Goal: Navigation & Orientation: Find specific page/section

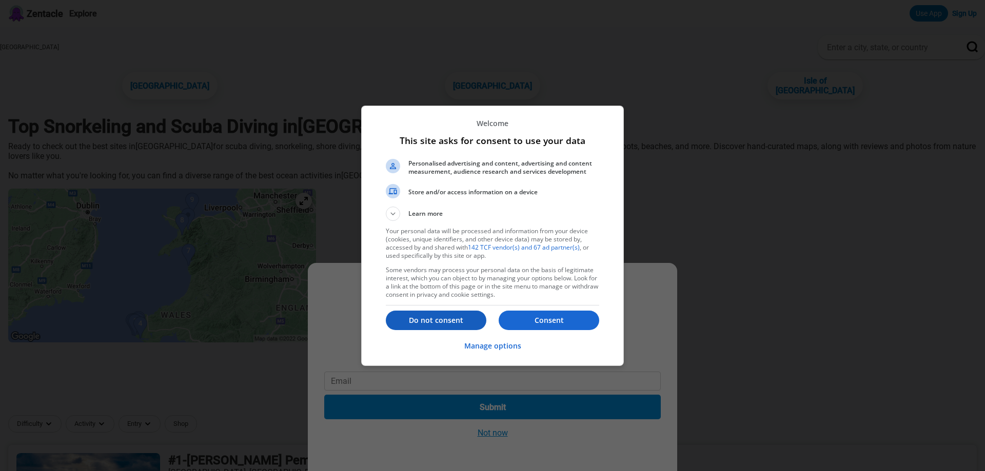
click at [427, 311] on button "Do not consent" at bounding box center [436, 320] width 101 height 19
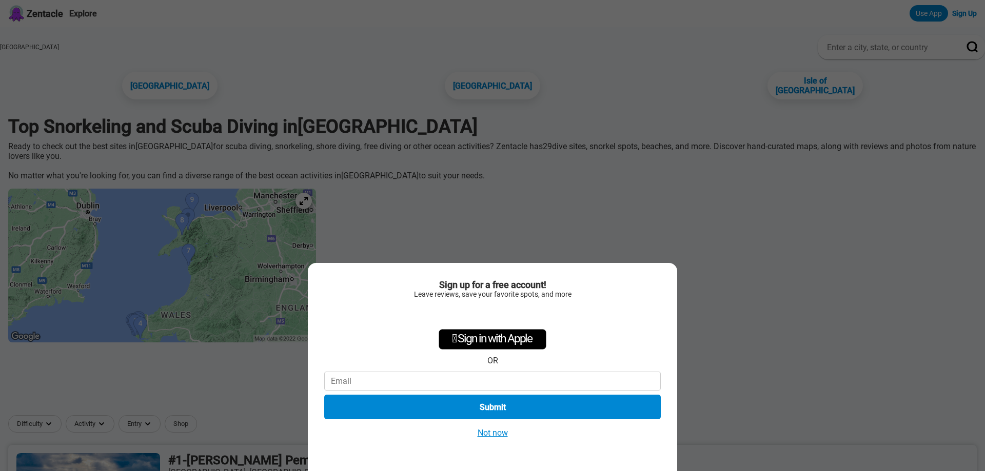
click at [686, 177] on div "Sign up for a free account! Leave reviews, save your favorite spots, and more …" at bounding box center [492, 235] width 985 height 471
click at [492, 429] on button "Not now" at bounding box center [492, 433] width 36 height 11
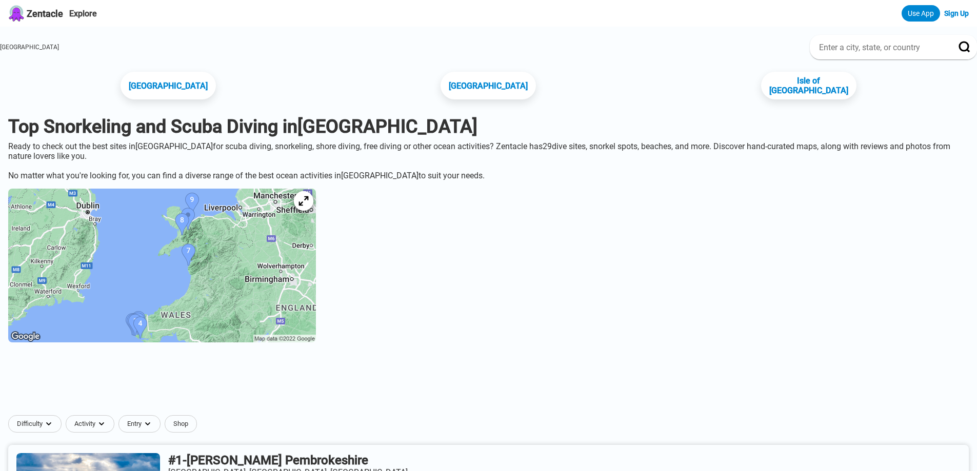
click at [308, 206] on icon at bounding box center [303, 201] width 10 height 10
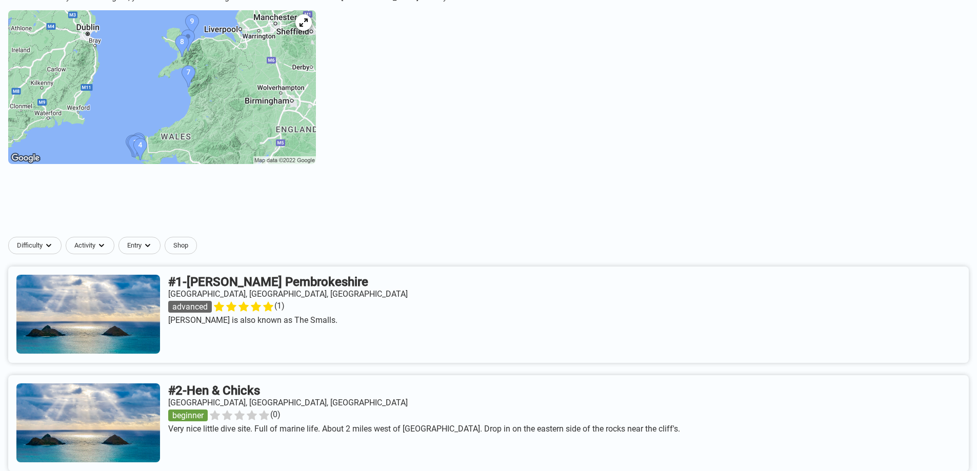
scroll to position [154, 0]
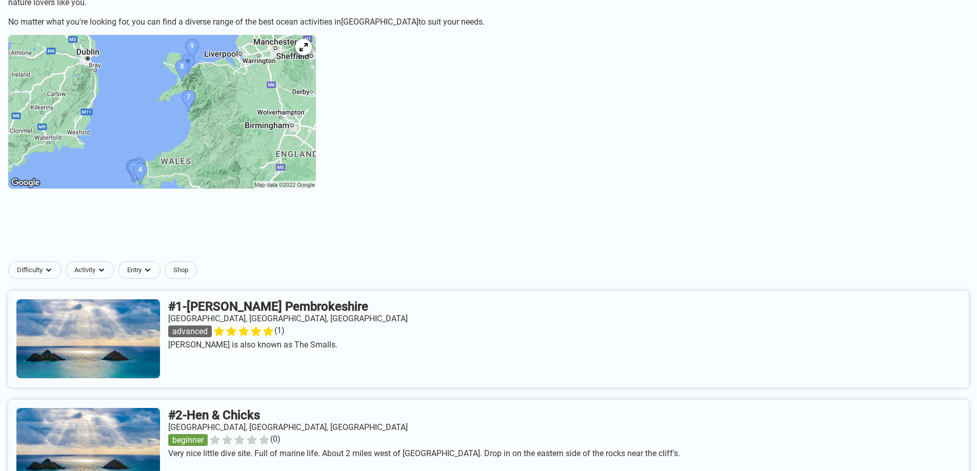
click at [224, 150] on img at bounding box center [162, 112] width 308 height 154
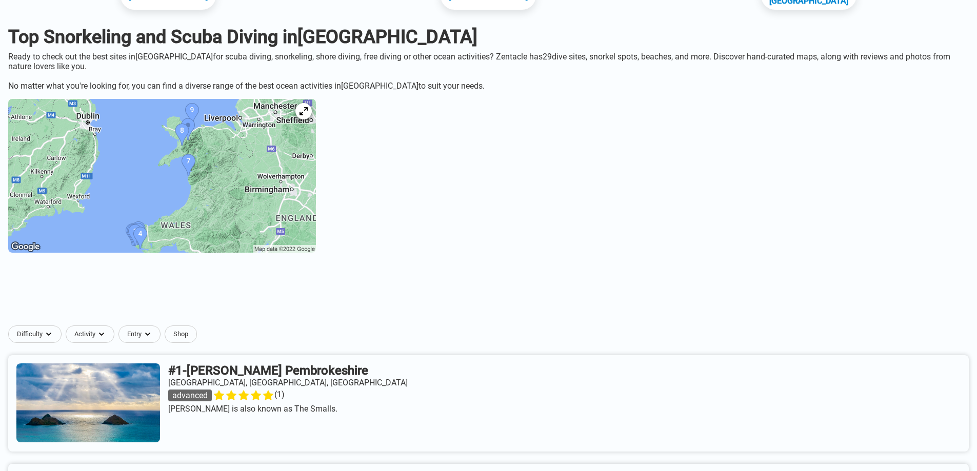
scroll to position [0, 0]
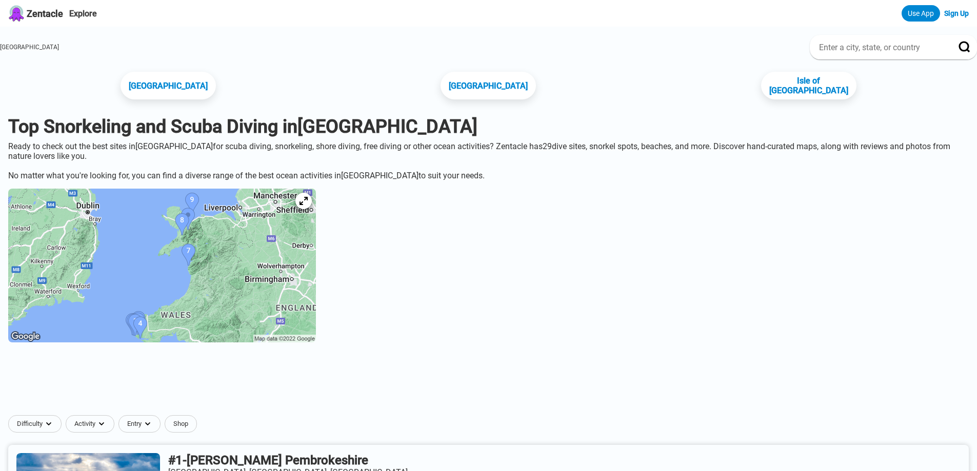
click at [213, 229] on img at bounding box center [162, 266] width 308 height 154
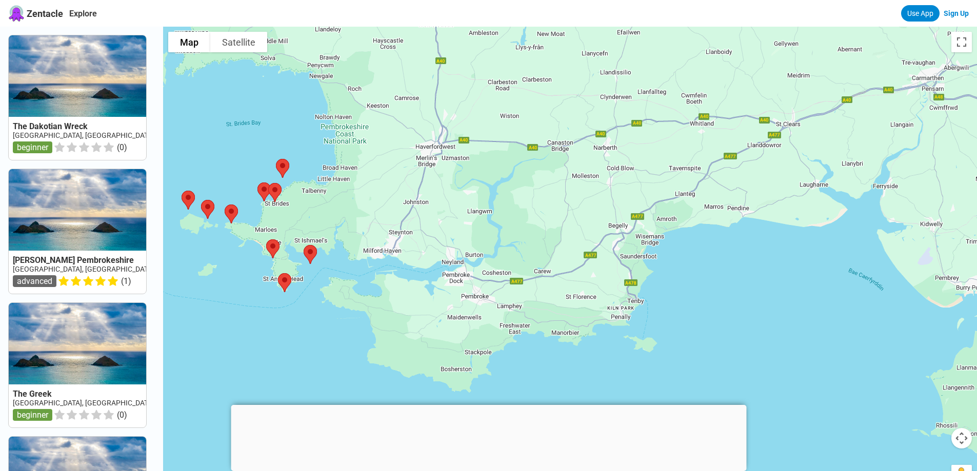
drag, startPoint x: 618, startPoint y: 229, endPoint x: 396, endPoint y: 221, distance: 221.7
click at [396, 221] on div at bounding box center [570, 262] width 814 height 471
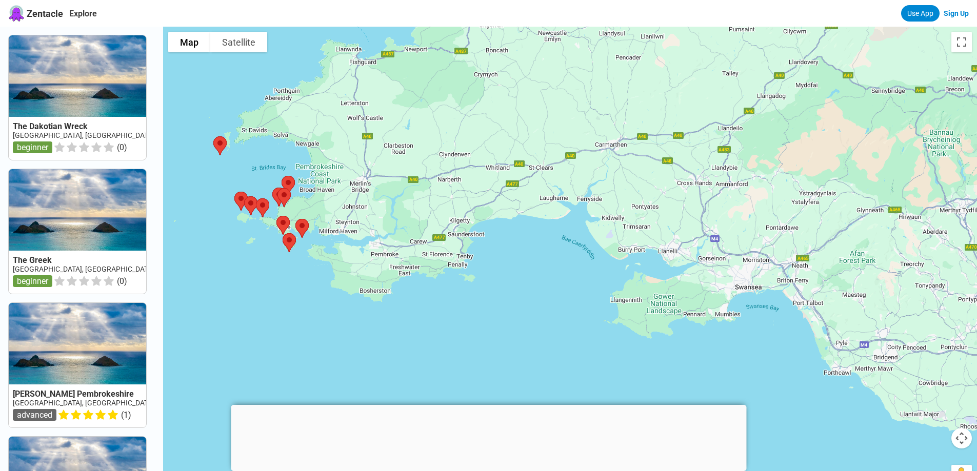
drag, startPoint x: 657, startPoint y: 280, endPoint x: 605, endPoint y: 276, distance: 52.5
click at [605, 276] on div at bounding box center [570, 262] width 814 height 471
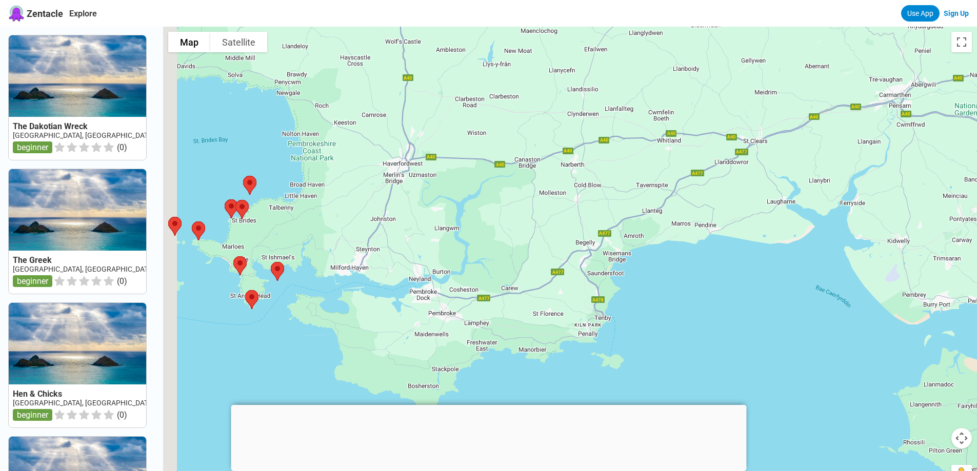
drag, startPoint x: 870, startPoint y: 303, endPoint x: 916, endPoint y: 293, distance: 46.8
click at [927, 302] on div at bounding box center [570, 262] width 814 height 471
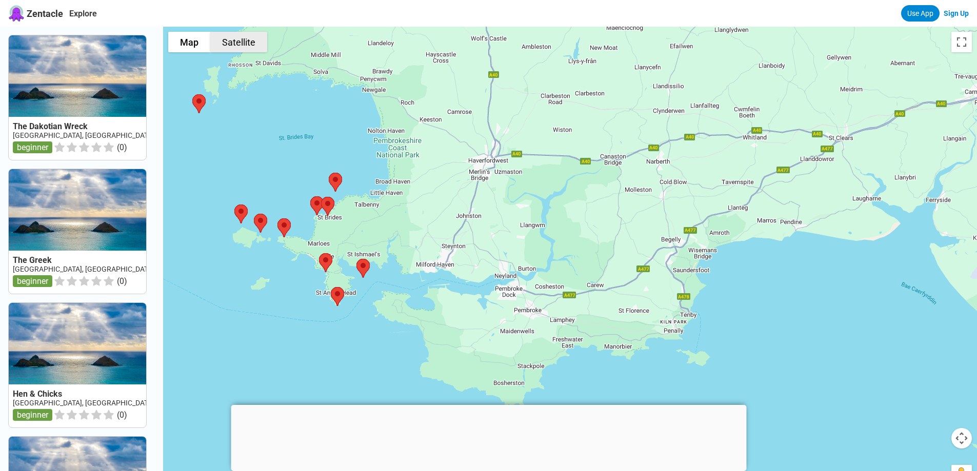
click at [252, 42] on button "Satellite" at bounding box center [238, 42] width 57 height 21
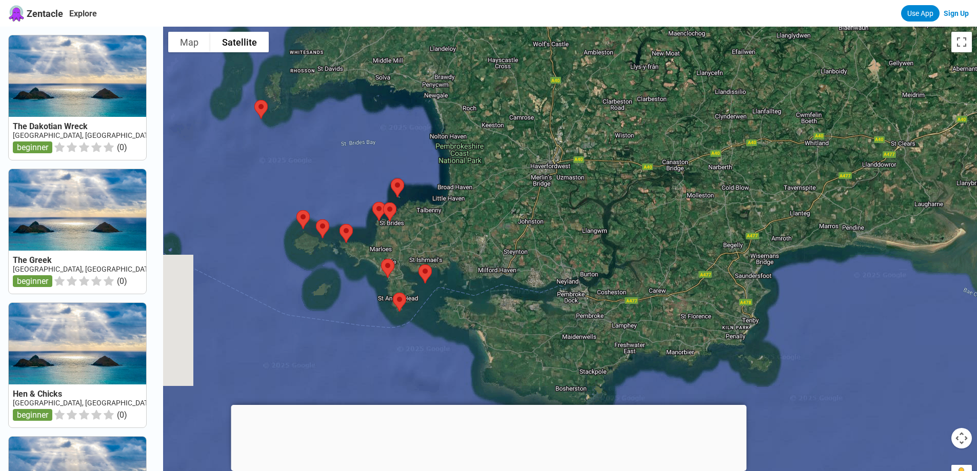
drag, startPoint x: 369, startPoint y: 187, endPoint x: 433, endPoint y: 193, distance: 63.9
click at [433, 193] on div at bounding box center [570, 262] width 814 height 471
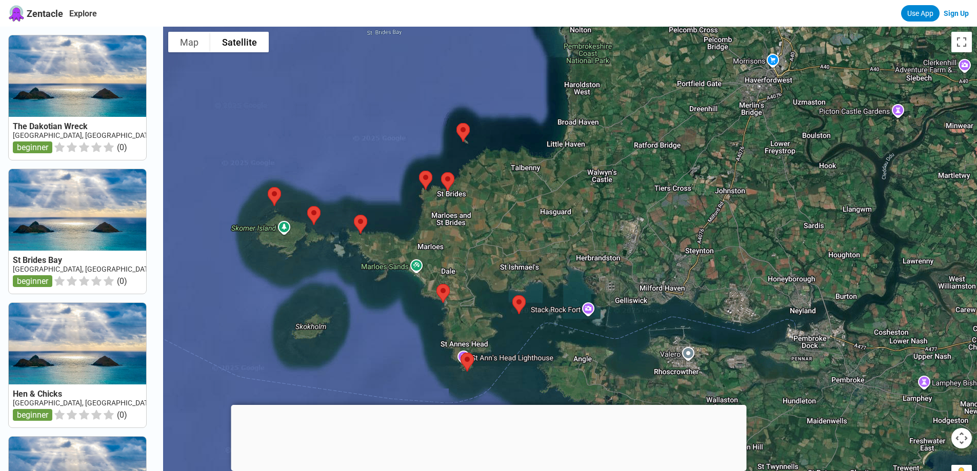
drag, startPoint x: 404, startPoint y: 259, endPoint x: 487, endPoint y: 238, distance: 86.2
click at [487, 238] on div at bounding box center [570, 262] width 814 height 471
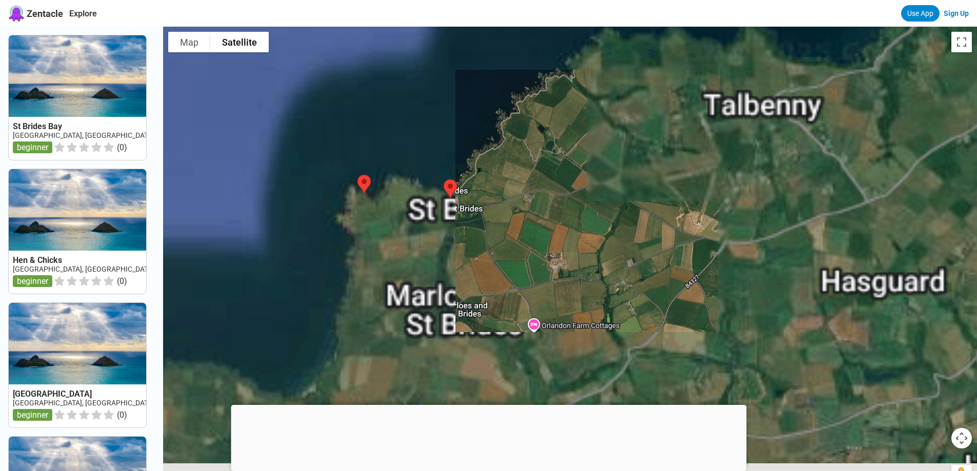
drag, startPoint x: 545, startPoint y: 298, endPoint x: 611, endPoint y: 182, distance: 134.6
click at [610, 182] on div at bounding box center [570, 262] width 814 height 471
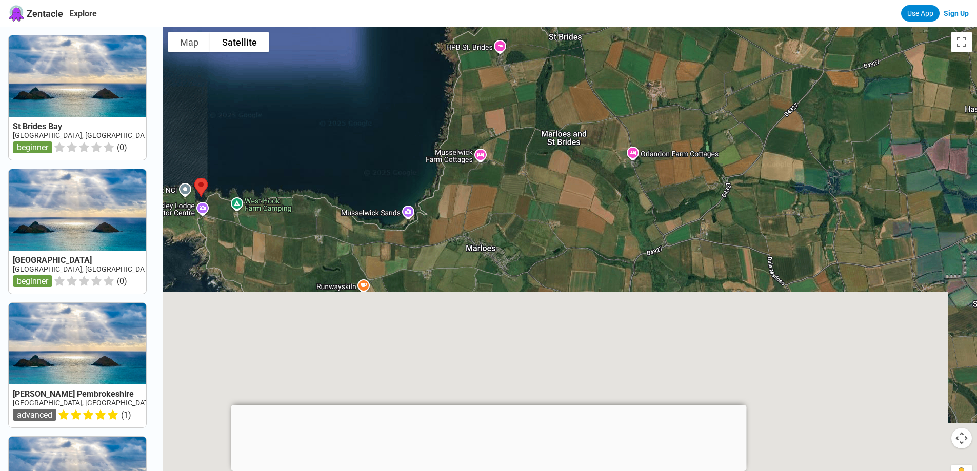
drag, startPoint x: 527, startPoint y: 306, endPoint x: 549, endPoint y: 264, distance: 47.2
click at [549, 264] on div at bounding box center [570, 262] width 814 height 471
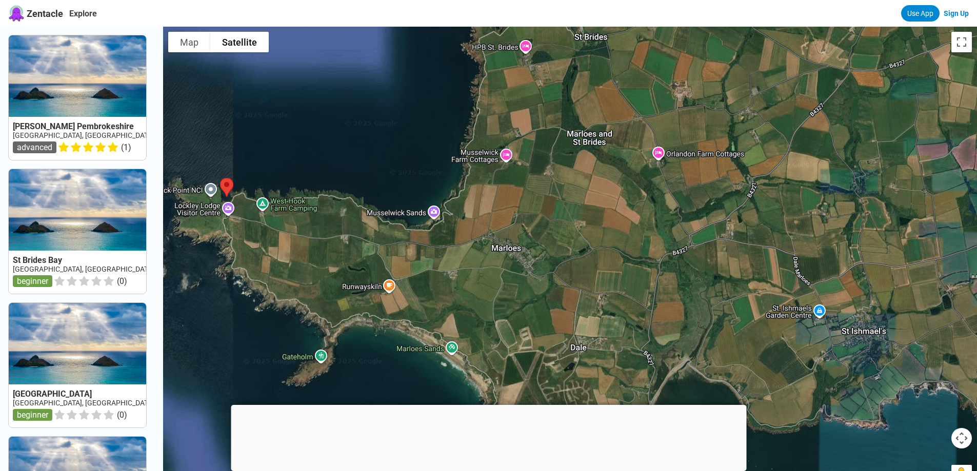
click at [203, 188] on div at bounding box center [570, 262] width 814 height 471
click at [227, 189] on img at bounding box center [227, 187] width 22 height 27
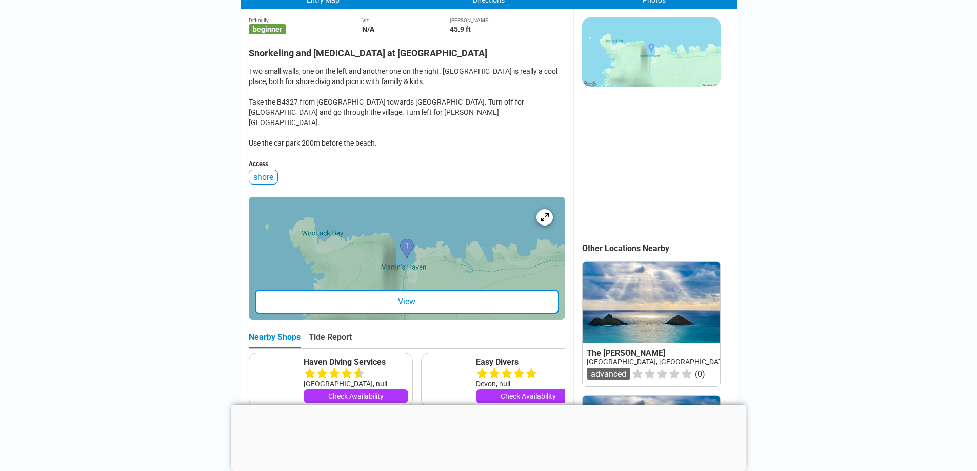
scroll to position [359, 0]
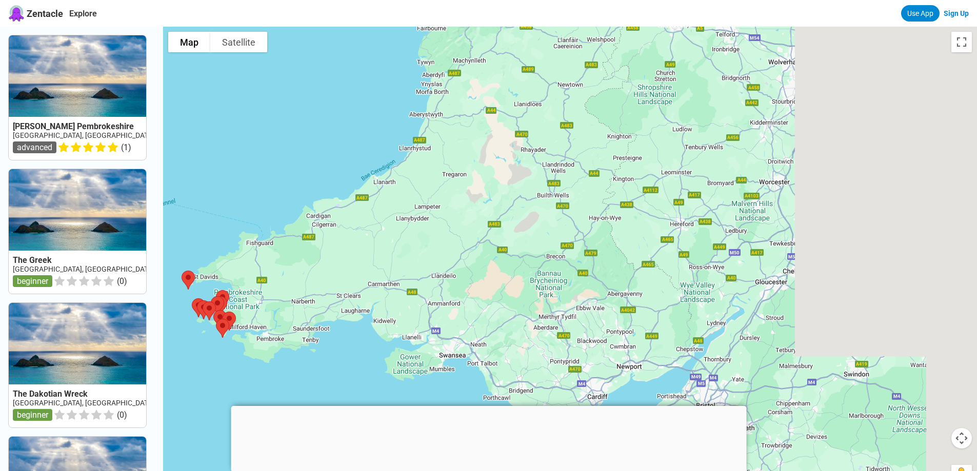
drag, startPoint x: 749, startPoint y: 264, endPoint x: 419, endPoint y: 325, distance: 335.4
click at [419, 325] on div at bounding box center [570, 262] width 814 height 471
